Goal: Information Seeking & Learning: Learn about a topic

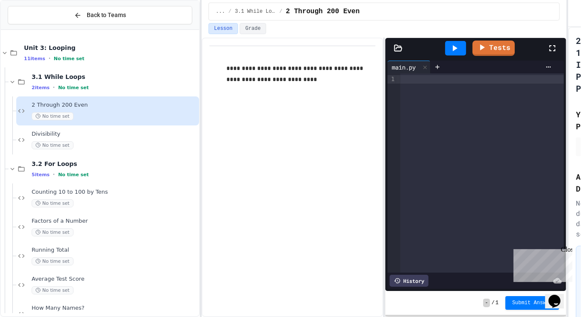
click at [418, 188] on div "**********" at bounding box center [290, 158] width 581 height 317
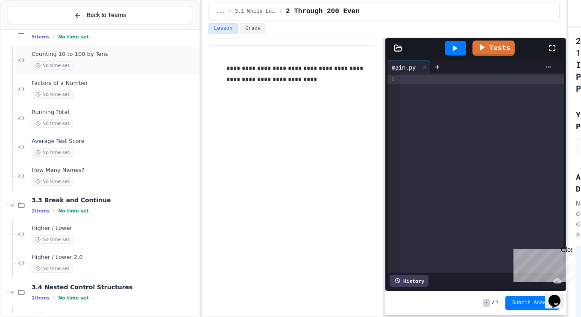
scroll to position [194, 0]
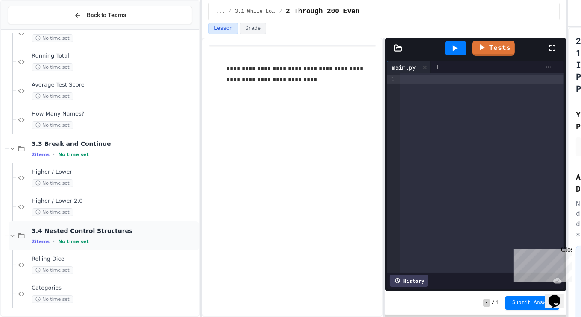
click at [13, 232] on icon at bounding box center [13, 236] width 8 height 8
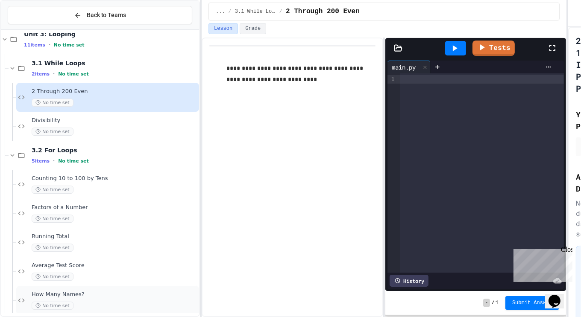
scroll to position [0, 0]
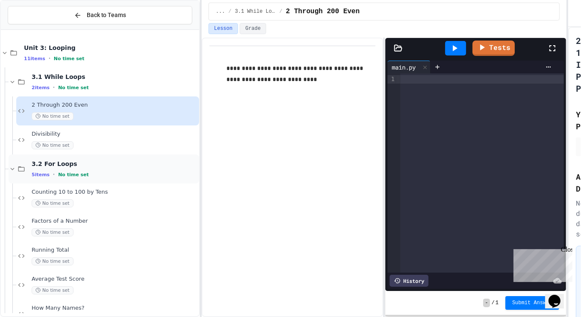
click at [173, 167] on div "3.2 For Loops 5 items • No time set" at bounding box center [115, 169] width 166 height 18
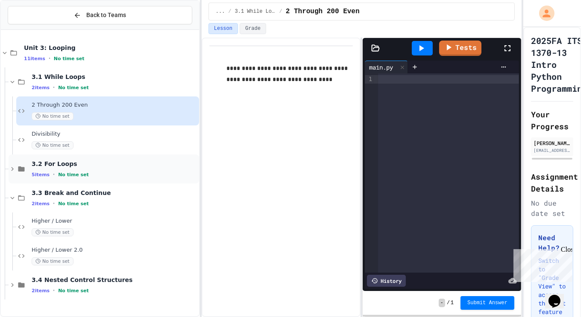
click at [13, 168] on icon at bounding box center [12, 169] width 3 height 4
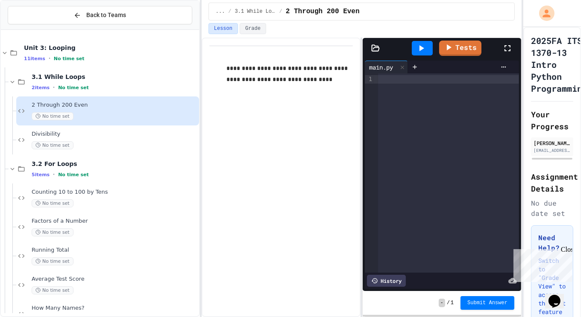
click at [13, 168] on icon at bounding box center [13, 169] width 8 height 8
